Goal: Use online tool/utility: Utilize a website feature to perform a specific function

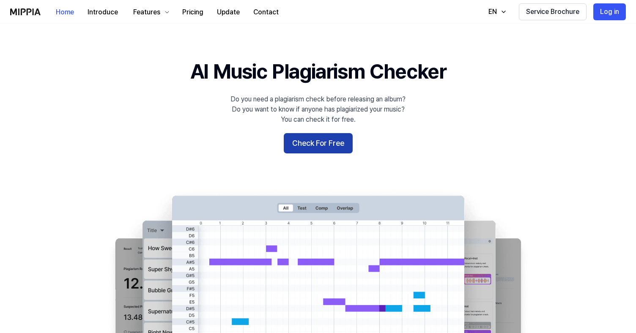
click at [316, 141] on button "Check For Free" at bounding box center [318, 143] width 69 height 20
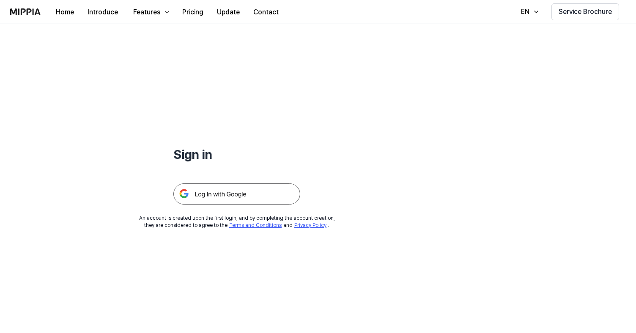
click at [258, 192] on img at bounding box center [236, 194] width 127 height 21
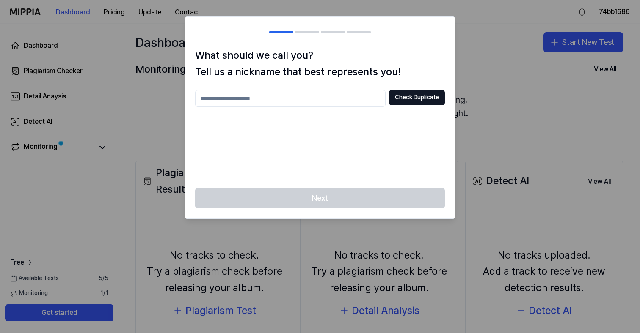
click at [276, 93] on input "text" at bounding box center [290, 98] width 190 height 17
type input "***"
click at [418, 101] on button "Check Duplicate" at bounding box center [417, 97] width 56 height 15
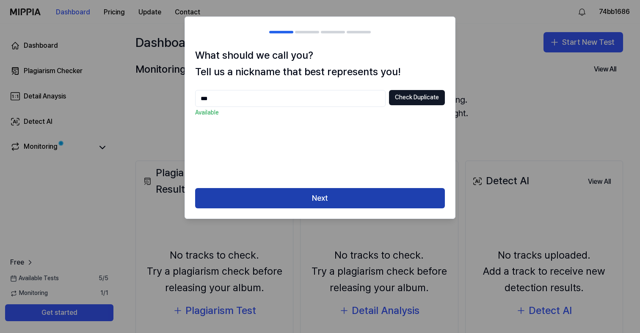
click at [344, 199] on button "Next" at bounding box center [320, 198] width 250 height 20
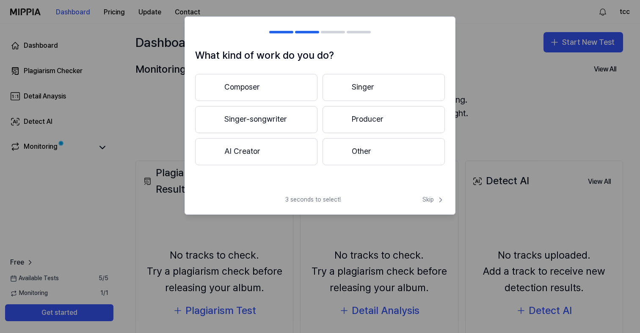
click at [269, 146] on button "AI Creator" at bounding box center [256, 151] width 122 height 27
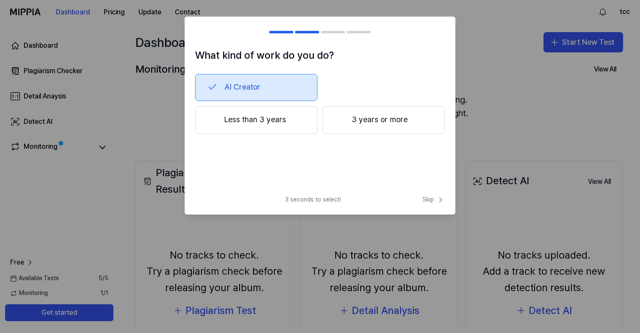
click at [286, 122] on button "Less than 3 years" at bounding box center [256, 120] width 122 height 28
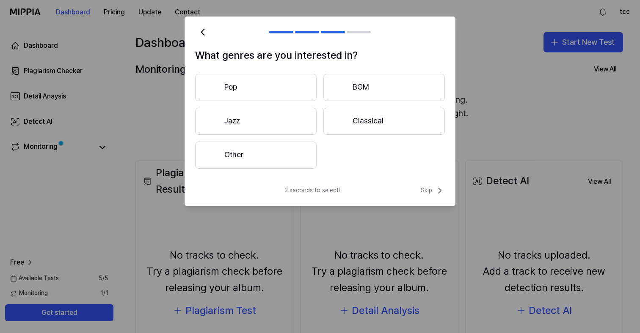
click at [278, 85] on button "Pop" at bounding box center [255, 87] width 121 height 27
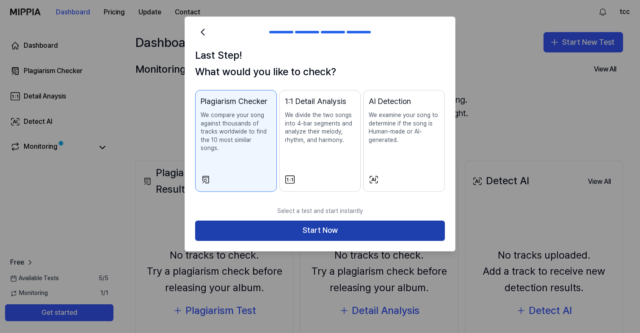
click at [307, 223] on button "Start Now" at bounding box center [320, 231] width 250 height 20
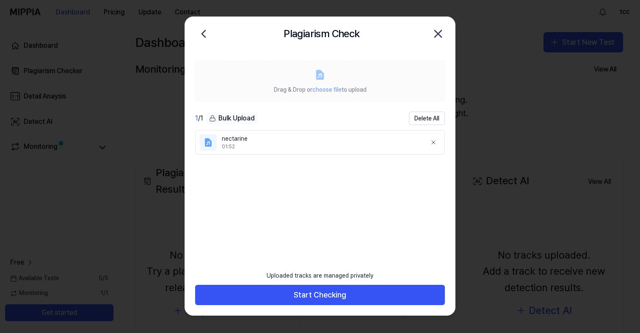
click at [333, 89] on span "choose file" at bounding box center [326, 89] width 29 height 7
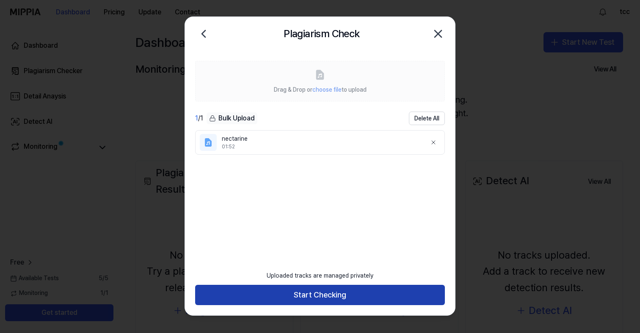
click at [313, 294] on button "Start Checking" at bounding box center [320, 295] width 250 height 20
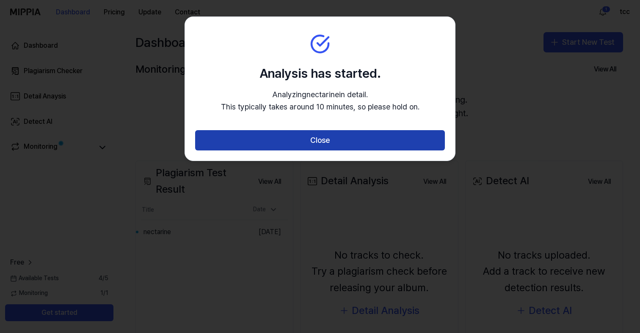
click at [357, 145] on button "Close" at bounding box center [320, 140] width 250 height 20
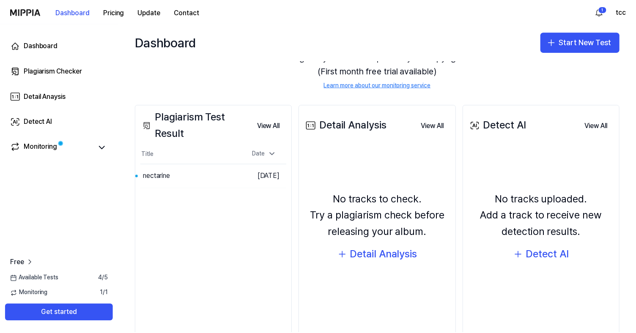
scroll to position [67, 0]
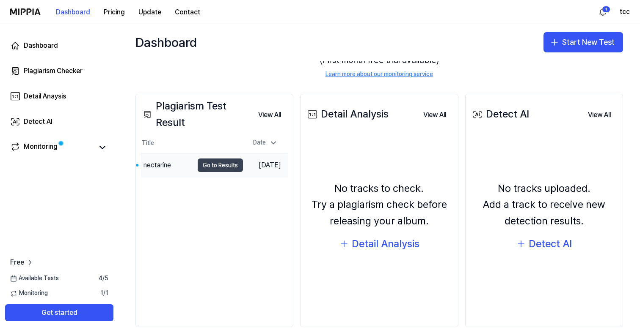
click at [198, 165] on button "Go to Results" at bounding box center [220, 166] width 45 height 14
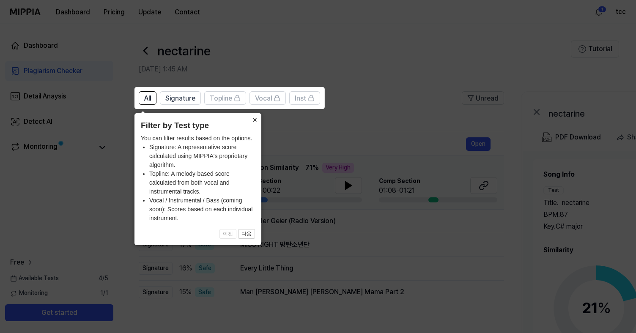
click at [255, 120] on button "×" at bounding box center [255, 119] width 14 height 12
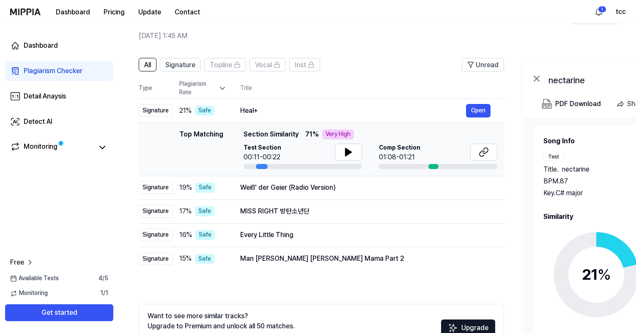
scroll to position [34, 0]
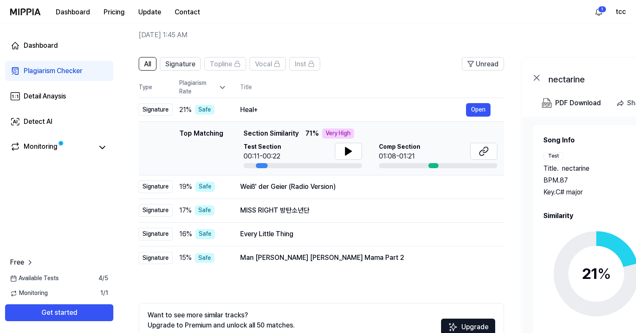
drag, startPoint x: 261, startPoint y: 166, endPoint x: 287, endPoint y: 164, distance: 26.7
click at [287, 164] on div at bounding box center [303, 165] width 118 height 5
drag, startPoint x: 287, startPoint y: 164, endPoint x: 335, endPoint y: 165, distance: 48.2
click at [335, 165] on div at bounding box center [303, 165] width 118 height 5
click at [432, 164] on div at bounding box center [434, 165] width 10 height 5
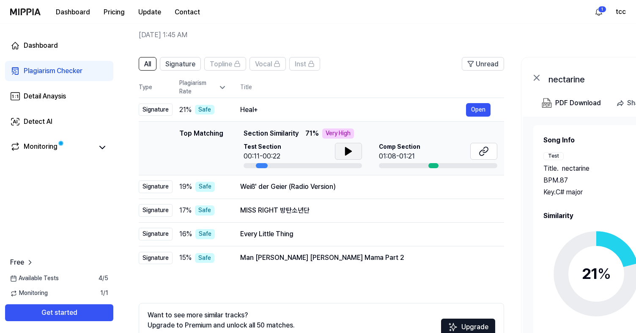
click at [356, 148] on button at bounding box center [348, 151] width 27 height 17
click at [348, 152] on icon at bounding box center [349, 151] width 10 height 10
click at [243, 110] on div "Heal+" at bounding box center [353, 110] width 226 height 10
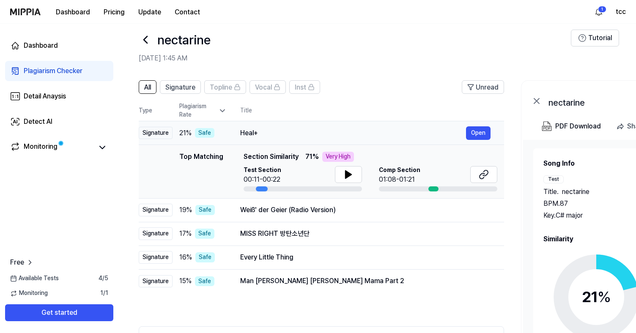
scroll to position [11, 0]
click at [278, 156] on span "Section Similarity" at bounding box center [271, 156] width 55 height 10
click at [338, 155] on div "Very High" at bounding box center [338, 156] width 32 height 10
click at [245, 135] on div "Heal+" at bounding box center [353, 133] width 226 height 10
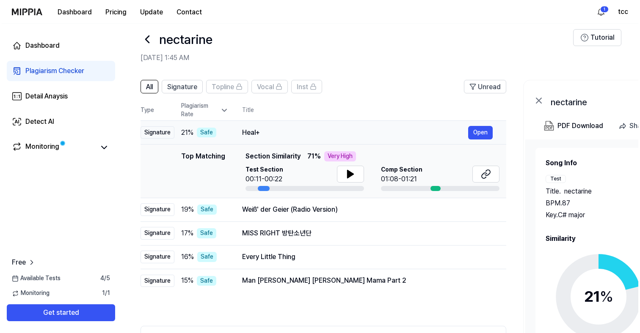
scroll to position [0, 0]
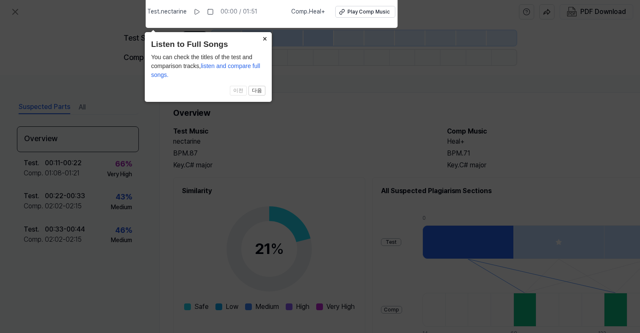
click at [267, 35] on button "×" at bounding box center [265, 38] width 14 height 12
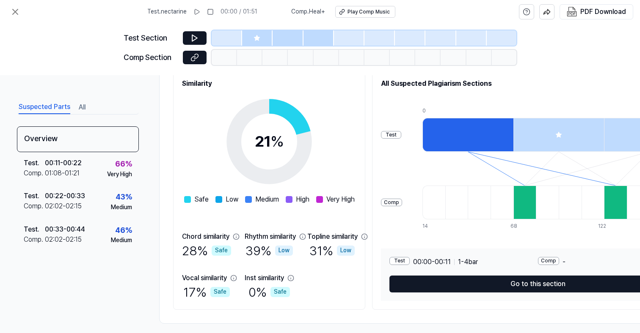
scroll to position [118, 0]
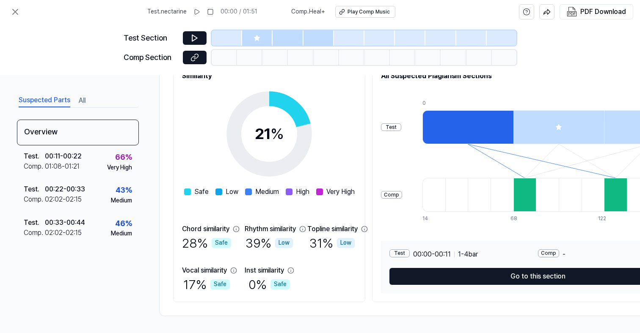
click at [536, 201] on div at bounding box center [524, 195] width 23 height 34
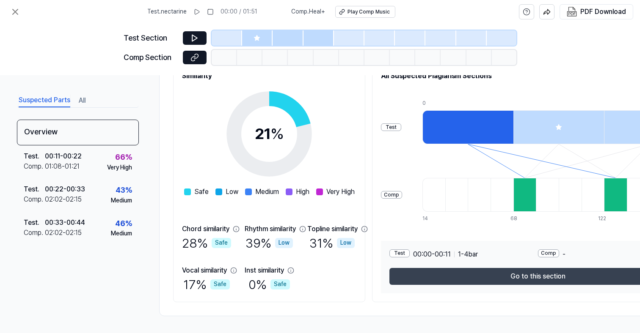
click at [547, 275] on button "Go to this section" at bounding box center [537, 276] width 297 height 17
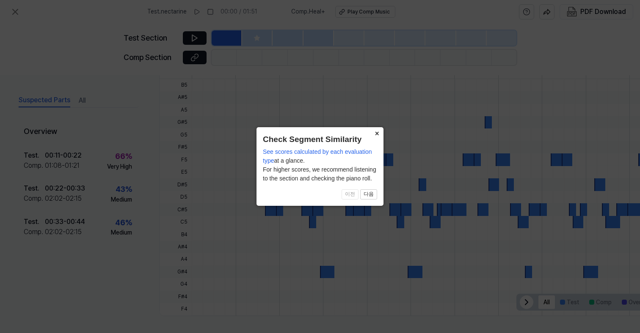
click at [378, 133] on button "×" at bounding box center [377, 133] width 14 height 12
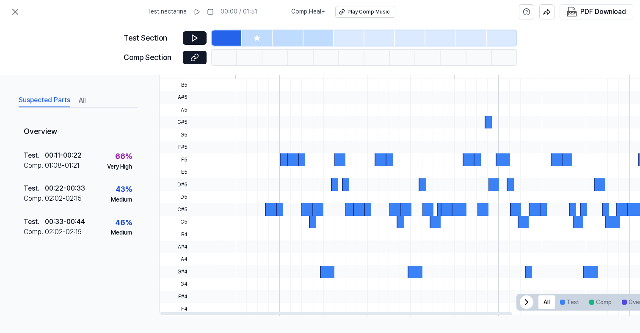
click at [276, 83] on div at bounding box center [541, 85] width 699 height 12
click at [198, 39] on icon at bounding box center [194, 38] width 8 height 8
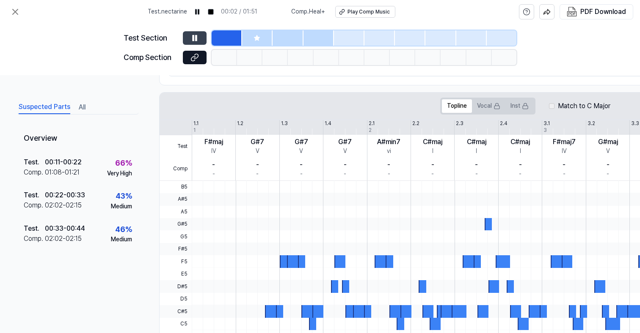
scroll to position [0, 0]
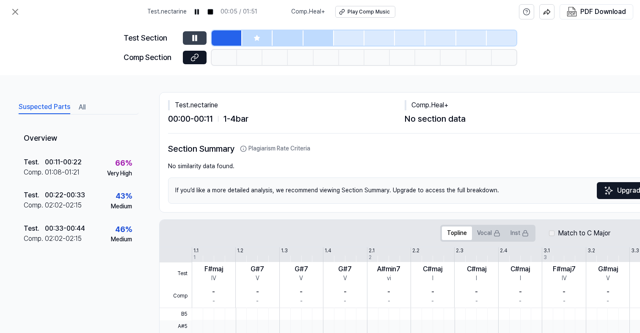
click at [437, 109] on div "Comp . Heal+" at bounding box center [522, 105] width 236 height 10
click at [203, 39] on button at bounding box center [195, 38] width 24 height 14
click at [14, 11] on icon at bounding box center [15, 11] width 5 height 5
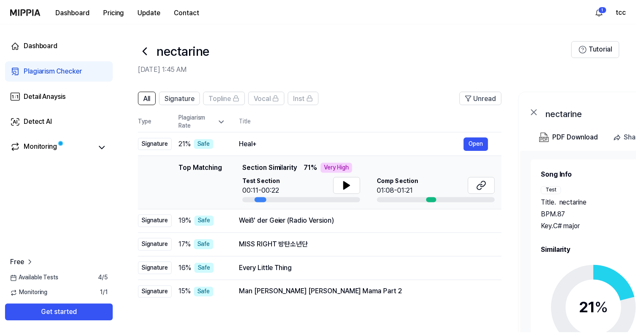
scroll to position [11, 0]
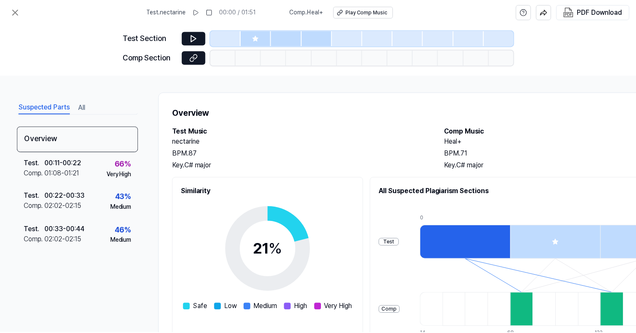
scroll to position [11, 0]
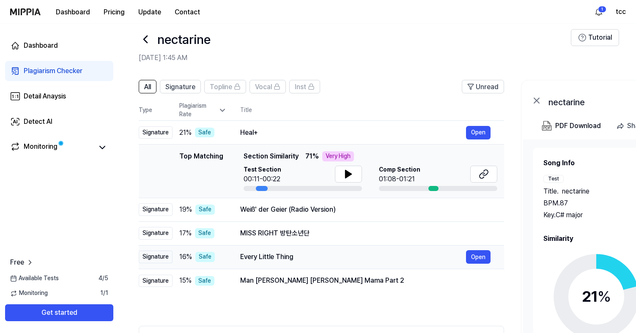
click at [256, 262] on div "Every Little Thing" at bounding box center [353, 257] width 226 height 10
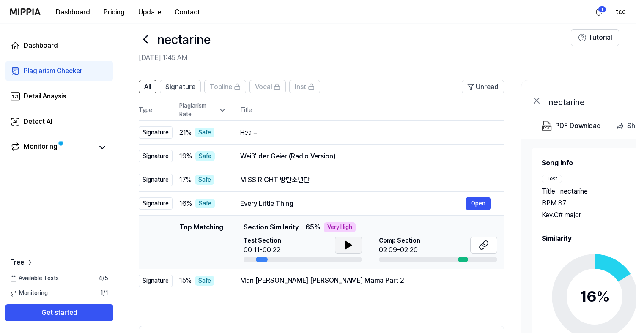
click at [344, 248] on icon at bounding box center [349, 245] width 10 height 10
click at [344, 247] on icon at bounding box center [349, 245] width 10 height 10
click at [140, 31] on div at bounding box center [146, 39] width 14 height 20
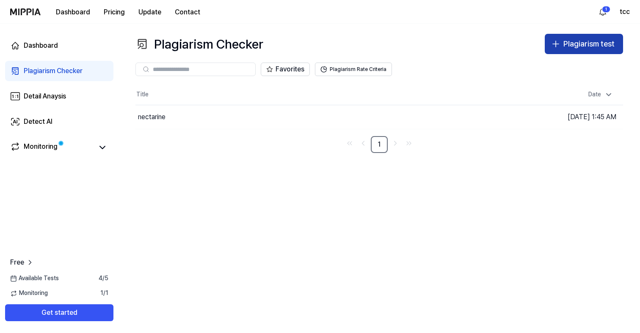
click at [564, 48] on div "Plagiarism test" at bounding box center [588, 44] width 51 height 12
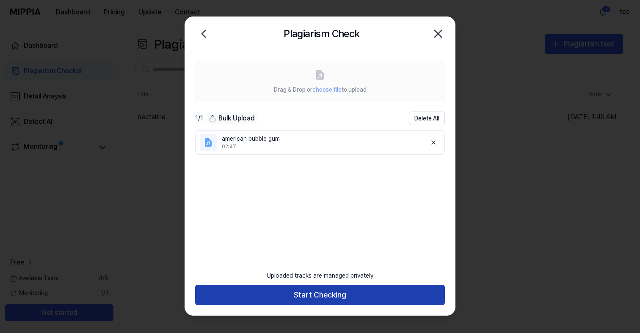
click at [363, 299] on button "Start Checking" at bounding box center [320, 295] width 250 height 20
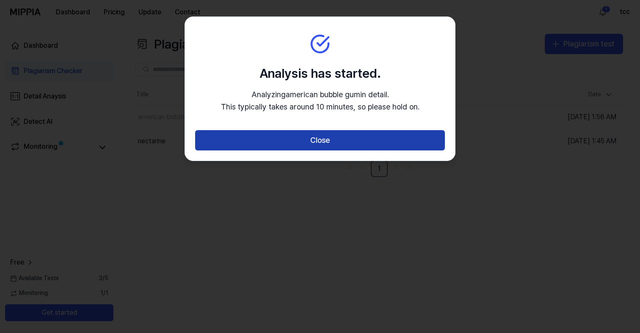
click at [365, 137] on button "Close" at bounding box center [320, 140] width 250 height 20
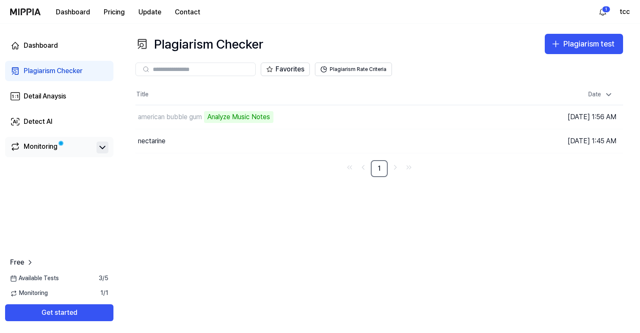
click at [102, 149] on icon at bounding box center [102, 148] width 10 height 10
click at [48, 150] on div "Monitoring" at bounding box center [41, 148] width 34 height 12
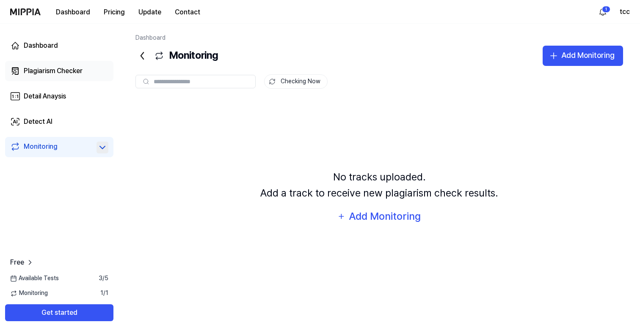
click at [38, 77] on link "Plagiarism Checker" at bounding box center [59, 71] width 108 height 20
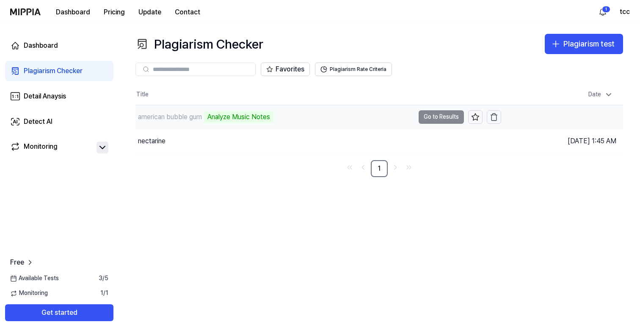
click at [434, 120] on td "american bubble gum Analyze Music Notes Go to Results" at bounding box center [318, 117] width 366 height 24
click at [401, 33] on div "Plagiarism Checker Plagiarism test Plagiarism Checker Detail Analysis Detect AI…" at bounding box center [378, 179] width 521 height 310
click at [446, 118] on button "Go to Results" at bounding box center [440, 117] width 45 height 14
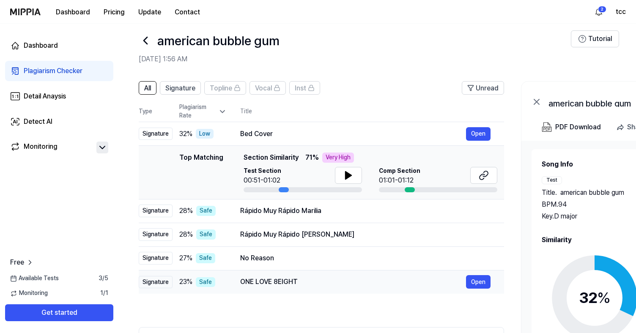
scroll to position [10, 0]
click at [146, 40] on icon at bounding box center [146, 41] width 14 height 14
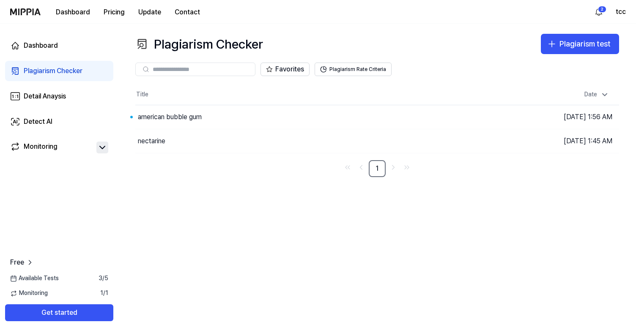
scroll to position [0, 0]
click at [541, 38] on div "Plagiarism Checker Plagiarism test" at bounding box center [378, 44] width 487 height 20
click at [553, 42] on icon "button" at bounding box center [555, 44] width 10 height 10
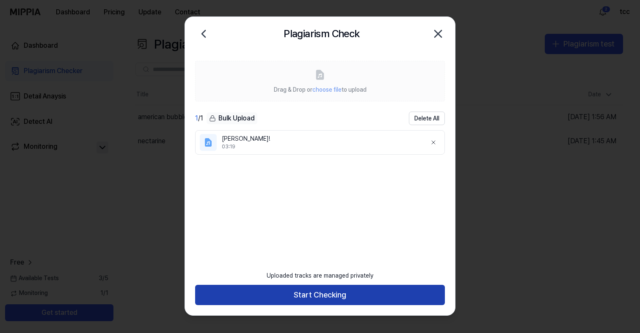
click at [323, 297] on button "Start Checking" at bounding box center [320, 295] width 250 height 20
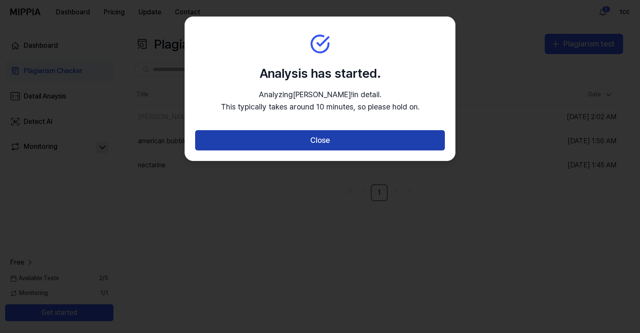
click at [353, 145] on button "Close" at bounding box center [320, 140] width 250 height 20
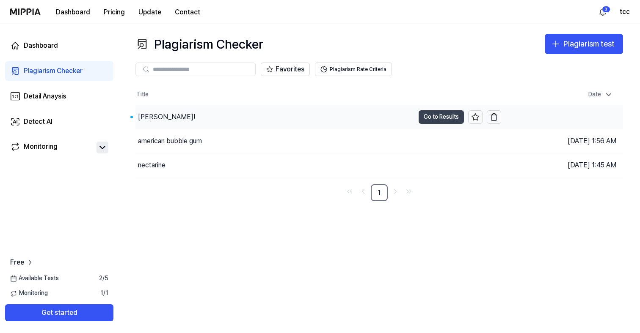
click at [445, 115] on button "Go to Results" at bounding box center [440, 117] width 45 height 14
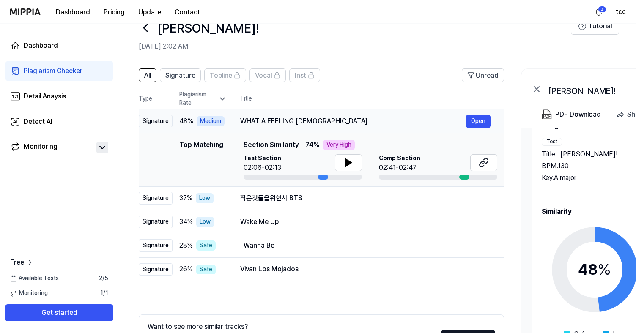
scroll to position [25, 0]
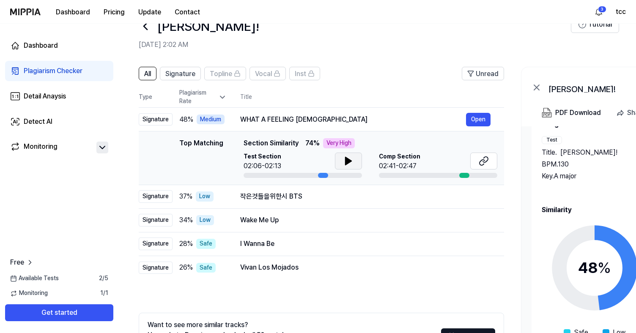
click at [355, 160] on button at bounding box center [348, 161] width 27 height 17
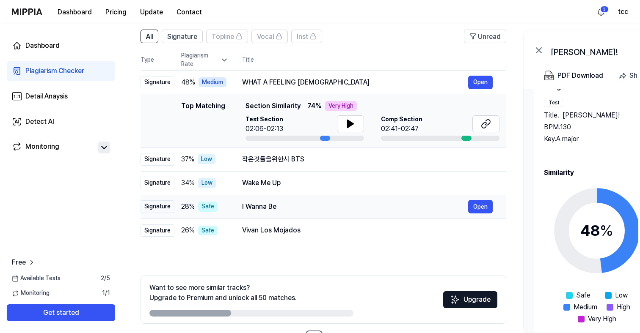
scroll to position [0, 0]
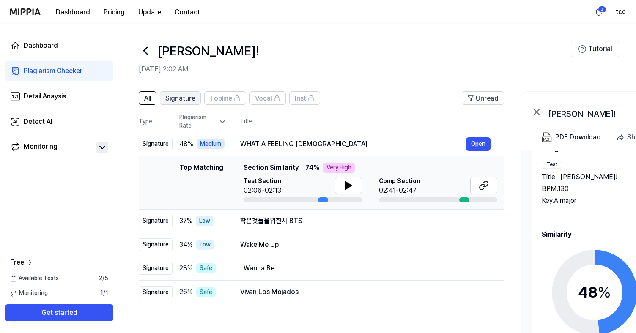
click at [178, 97] on span "Signature" at bounding box center [180, 98] width 30 height 10
click at [151, 99] on span "All" at bounding box center [147, 98] width 7 height 10
click at [146, 54] on icon at bounding box center [146, 51] width 14 height 14
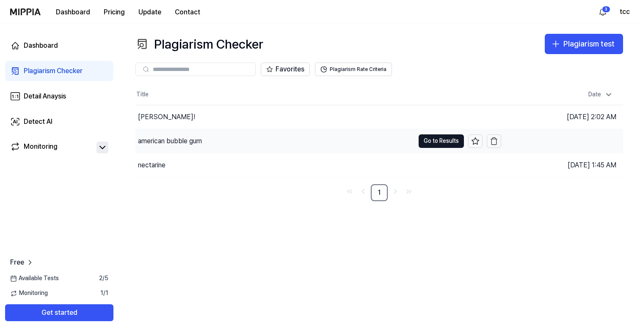
click at [203, 140] on div "american bubble gum" at bounding box center [274, 141] width 279 height 24
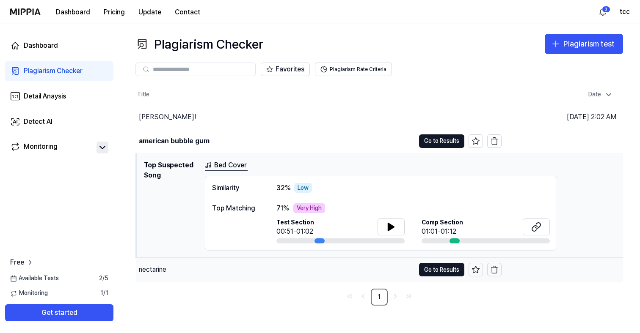
click at [160, 272] on div "nectarine" at bounding box center [152, 270] width 27 height 10
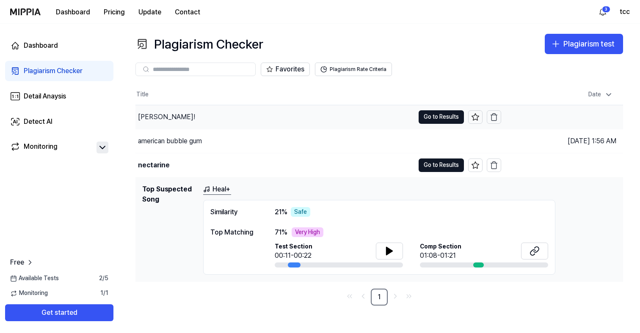
click at [152, 117] on div "[PERSON_NAME]!" at bounding box center [166, 117] width 57 height 10
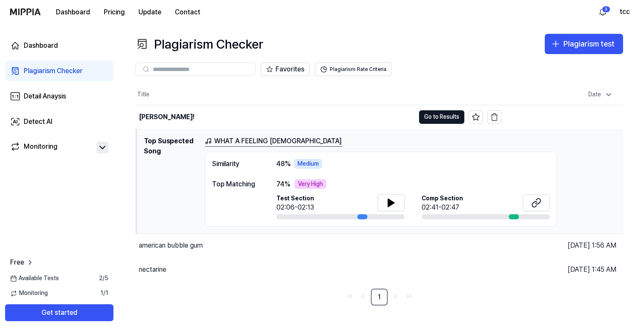
click at [239, 85] on th "Title" at bounding box center [318, 95] width 365 height 20
click at [150, 273] on div "nectarine" at bounding box center [152, 270] width 27 height 10
